Goal: Task Accomplishment & Management: Complete application form

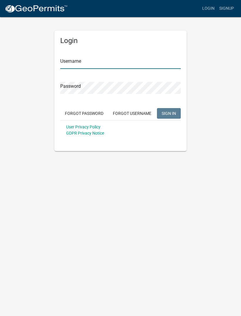
click at [99, 64] on input "Username" at bounding box center [120, 63] width 121 height 12
type input "[PERSON_NAME][EMAIL_ADDRESS][DOMAIN_NAME]"
click at [169, 113] on button "SIGN IN" at bounding box center [169, 113] width 24 height 11
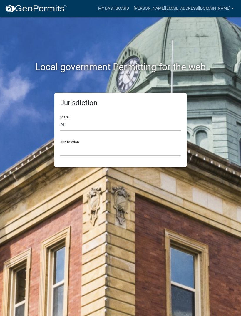
click at [72, 129] on select "All [US_STATE] [US_STATE] [US_STATE] [US_STATE] [US_STATE] [US_STATE] [US_STATE…" at bounding box center [120, 125] width 121 height 12
select select "[US_STATE]"
click at [84, 148] on select "City of [GEOGRAPHIC_DATA], [US_STATE] City of [GEOGRAPHIC_DATA], [US_STATE] Cit…" at bounding box center [120, 150] width 121 height 12
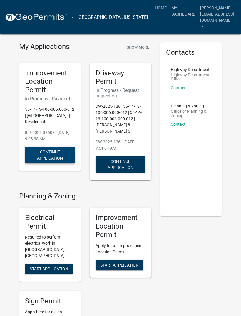
click at [51, 148] on button "Continue Application" at bounding box center [50, 154] width 50 height 17
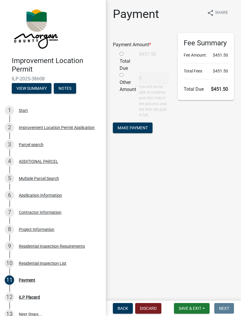
click at [121, 54] on input "radio" at bounding box center [122, 54] width 4 height 4
radio input "true"
type input "451.5"
click at [134, 126] on span "Make Payment" at bounding box center [133, 127] width 30 height 5
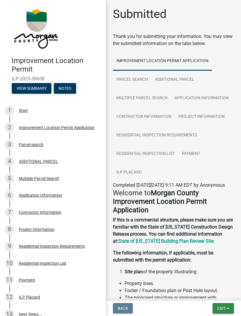
click at [224, 310] on span "Exit" at bounding box center [221, 308] width 9 height 5
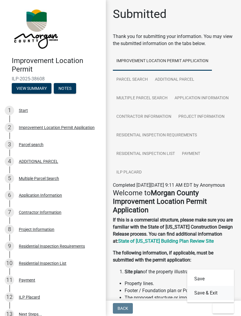
click at [202, 294] on button "Save & Exit" at bounding box center [210, 293] width 47 height 14
